Goal: Contribute content

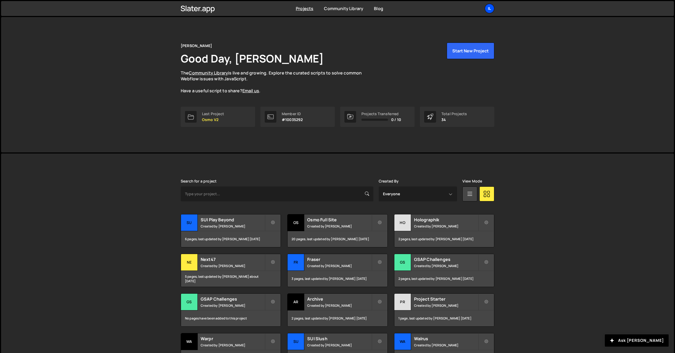
click at [489, 6] on div "Il" at bounding box center [490, 9] width 10 height 10
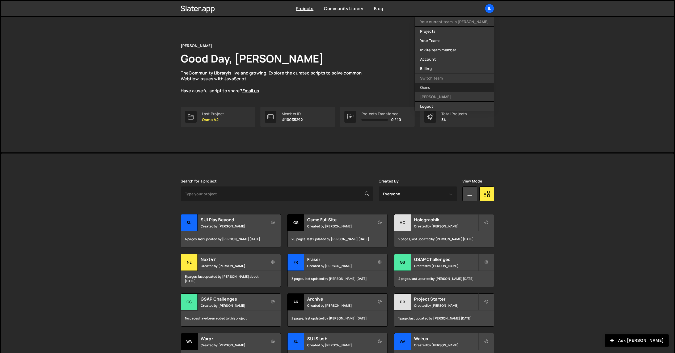
click at [447, 85] on link "Osmo" at bounding box center [454, 87] width 79 height 9
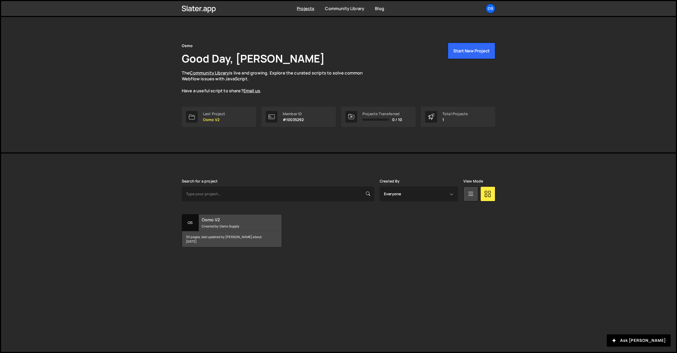
click at [230, 222] on div "Osmo V2 Created by Osmo Supply" at bounding box center [232, 222] width 100 height 16
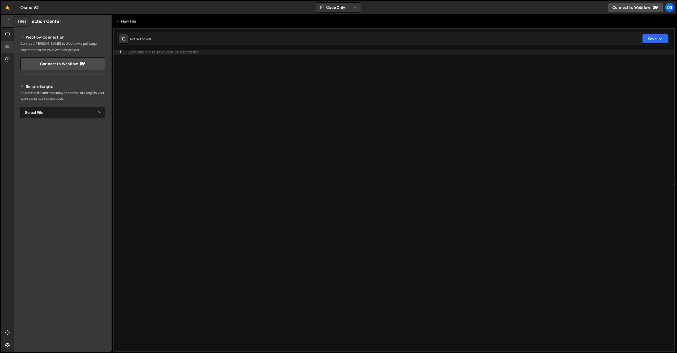
click at [8, 22] on icon at bounding box center [7, 21] width 4 height 6
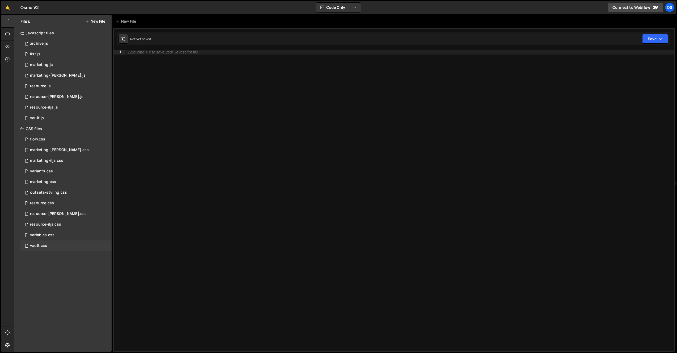
click at [60, 244] on div "vault.css 0" at bounding box center [65, 245] width 91 height 11
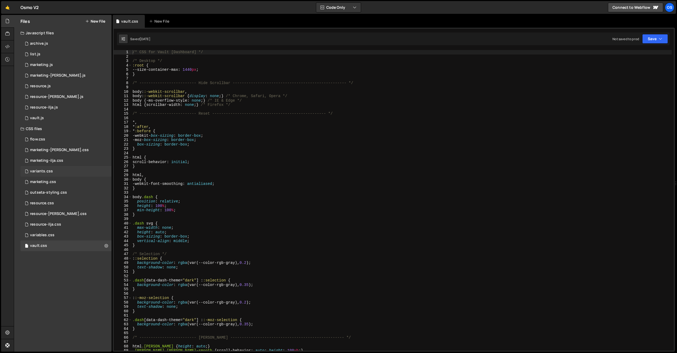
click at [56, 167] on div "variants.css 0" at bounding box center [65, 171] width 91 height 11
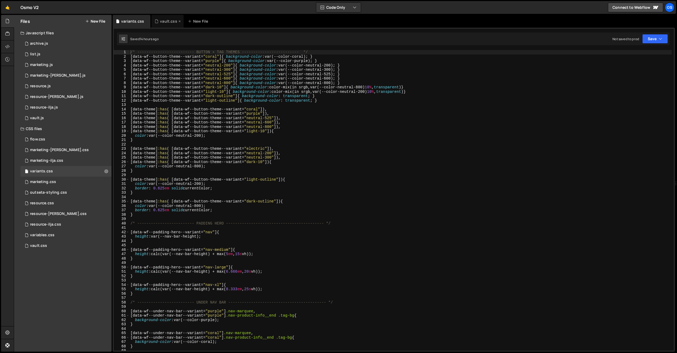
click at [178, 21] on icon at bounding box center [180, 21] width 4 height 5
click at [129, 178] on span at bounding box center [127, 179] width 3 height 5
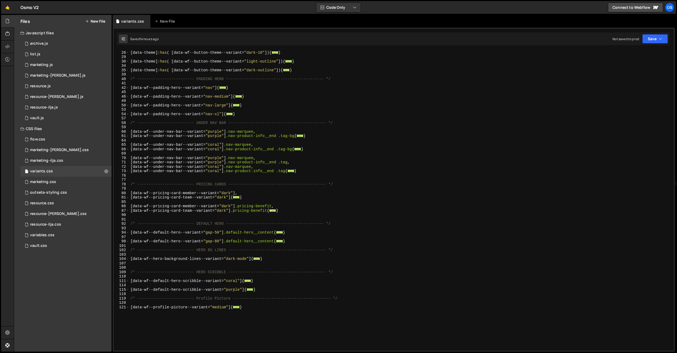
scroll to position [207, 0]
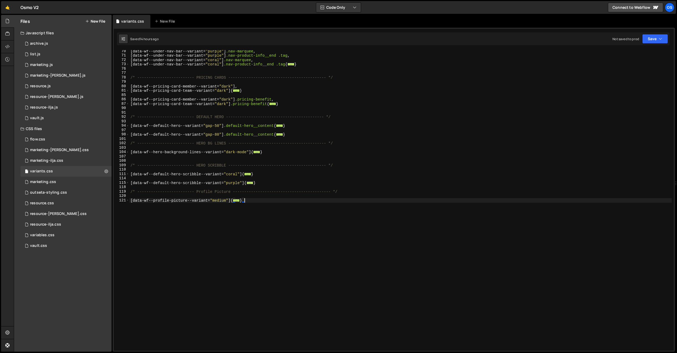
click at [170, 232] on div "[ data-wf--under-nav-bar--variant = " purple " ] .nav-marquee , [ data-wf--unde…" at bounding box center [400, 203] width 542 height 309
type textarea "}"
paste textarea "[data-wf--webcam-wrap--variant="electric"]"
click at [192, 193] on div "[ data-wf--under-nav-bar--variant = " purple " ] .nav-marquee , [ data-wf--unde…" at bounding box center [400, 203] width 542 height 309
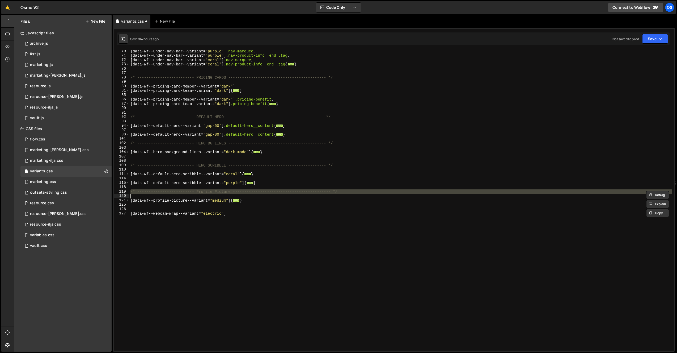
click at [192, 193] on div "[ data-wf--under-nav-bar--variant = " purple " ] .nav-marquee , [ data-wf--unde…" at bounding box center [400, 203] width 542 height 309
type textarea "/* ------------------------- Profile Picture ----------------------------------…"
click at [145, 206] on div "[ data-wf--under-nav-bar--variant = " purple " ] .nav-marquee , [ data-wf--unde…" at bounding box center [400, 203] width 542 height 309
paste textarea "/* ------------------------- Profile Picture ----------------------------------…"
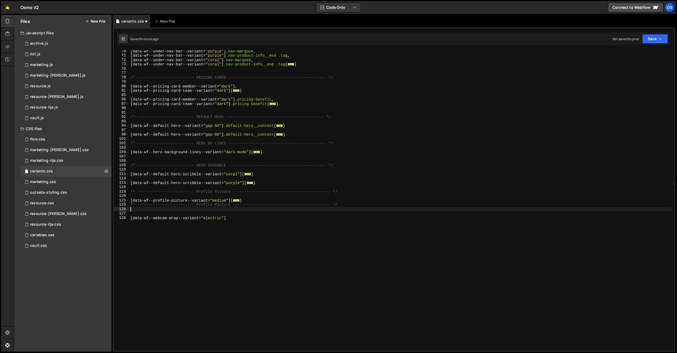
click at [141, 211] on div "[ data-wf--under-nav-bar--variant = " purple " ] .nav-marquee , [ data-wf--unde…" at bounding box center [400, 203] width 542 height 309
click at [263, 203] on div "[ data-wf--under-nav-bar--variant = " purple " ] .nav-marquee , [ data-wf--unde…" at bounding box center [400, 203] width 542 height 309
click at [262, 200] on div "[ data-wf--under-nav-bar--variant = " purple " ] .nav-marquee , [ data-wf--unde…" at bounding box center [400, 203] width 542 height 309
type textarea "}"
click at [279, 183] on div "[ data-wf--under-nav-bar--variant = " purple " ] .nav-marquee , [ data-wf--unde…" at bounding box center [400, 203] width 542 height 309
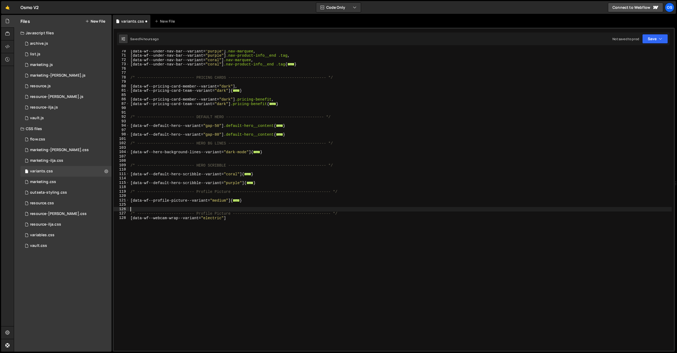
type textarea "}"
click at [260, 159] on div "[ data-wf--under-nav-bar--variant = " purple " ] .nav-marquee , [ data-wf--unde…" at bounding box center [400, 203] width 542 height 309
click at [218, 140] on div "[ data-wf--under-nav-bar--variant = " purple " ] .nav-marquee , [ data-wf--unde…" at bounding box center [400, 203] width 542 height 309
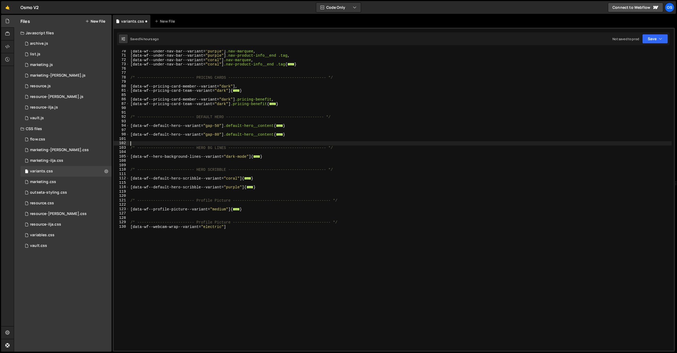
click at [131, 227] on div "[ data-wf--under-nav-bar--variant = " purple " ] .nav-marquee , [ data-wf--unde…" at bounding box center [400, 203] width 542 height 309
type textarea "[data-wf--webcam-wrap--variant="electric"]"
click at [157, 165] on div "[ data-wf--under-nav-bar--variant = " purple " ] .nav-marquee , [ data-wf--unde…" at bounding box center [400, 203] width 542 height 309
drag, startPoint x: 231, startPoint y: 223, endPoint x: 196, endPoint y: 222, distance: 35.1
click at [196, 222] on div "[ data-wf--under-nav-bar--variant = " purple " ] .nav-marquee , [ data-wf--unde…" at bounding box center [400, 203] width 542 height 309
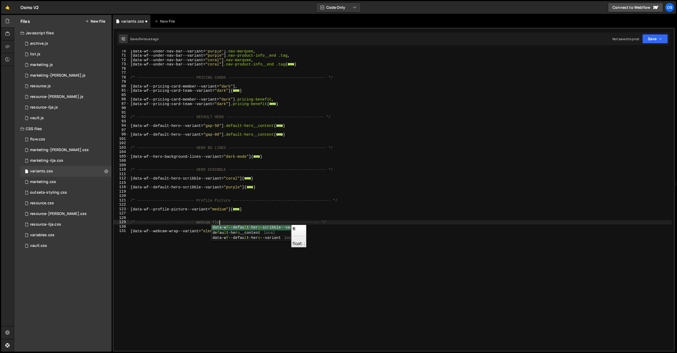
scroll to position [0, 6]
click at [165, 238] on div "[ data-wf--under-nav-bar--variant = " purple " ] .nav-marquee , [ data-wf--unde…" at bounding box center [400, 203] width 542 height 309
click at [250, 232] on div "[ data-wf--under-nav-bar--variant = " purple " ] .nav-marquee , [ data-wf--unde…" at bounding box center [400, 203] width 542 height 309
click at [225, 230] on div "[ data-wf--under-nav-bar--variant = " purple " ] .nav-marquee , [ data-wf--unde…" at bounding box center [400, 203] width 542 height 309
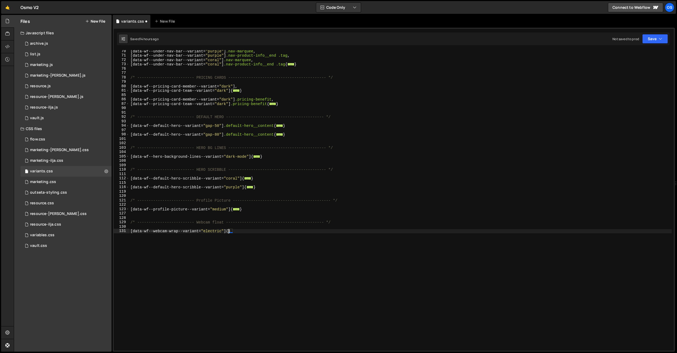
scroll to position [0, 7]
paste textarea "webcam__video"
type textarea "[data-wf--webcam-wrap--variant="electric"] .webcam__video{}"
click at [220, 253] on div "[ data-wf--under-nav-bar--variant = " purple " ] .nav-marquee , [ data-wf--unde…" at bounding box center [400, 203] width 542 height 309
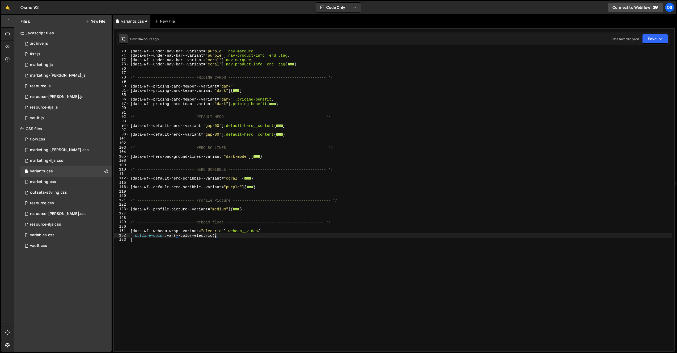
scroll to position [0, 0]
click at [193, 238] on div "[ data-wf--under-nav-bar--variant = " purple " ] .nav-marquee , [ data-wf--unde…" at bounding box center [400, 203] width 542 height 309
click at [223, 245] on div "[ data-wf--under-nav-bar--variant = " purple " ] .nav-marquee , [ data-wf--unde…" at bounding box center [400, 203] width 542 height 309
click at [227, 238] on div "[ data-wf--under-nav-bar--variant = " purple " ] .nav-marquee , [ data-wf--unde…" at bounding box center [400, 203] width 542 height 309
type textarea "}"
